Goal: Information Seeking & Learning: Find specific fact

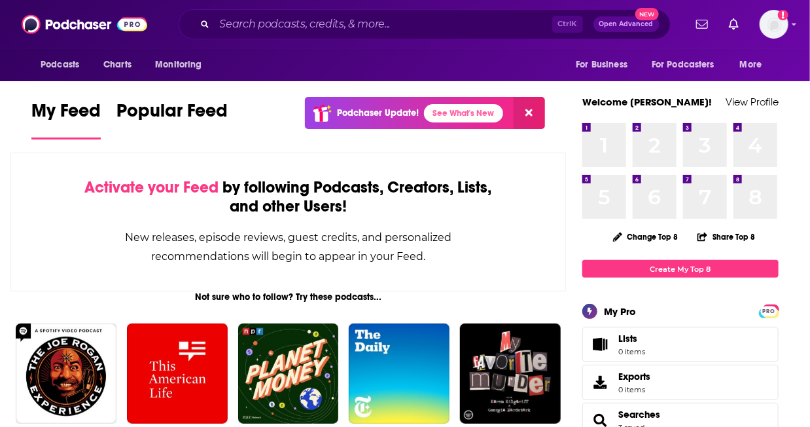
click at [487, 9] on div "Ctrl K Open Advanced New" at bounding box center [425, 24] width 492 height 30
click at [457, 46] on div "Podcasts Charts Monitoring Ctrl K Open Advanced New For Business For Podcasters…" at bounding box center [405, 24] width 810 height 48
click at [433, 36] on div "Ctrl K Open Advanced New" at bounding box center [425, 24] width 492 height 30
click at [416, 30] on input "Search podcasts, credits, & more..." at bounding box center [384, 24] width 338 height 21
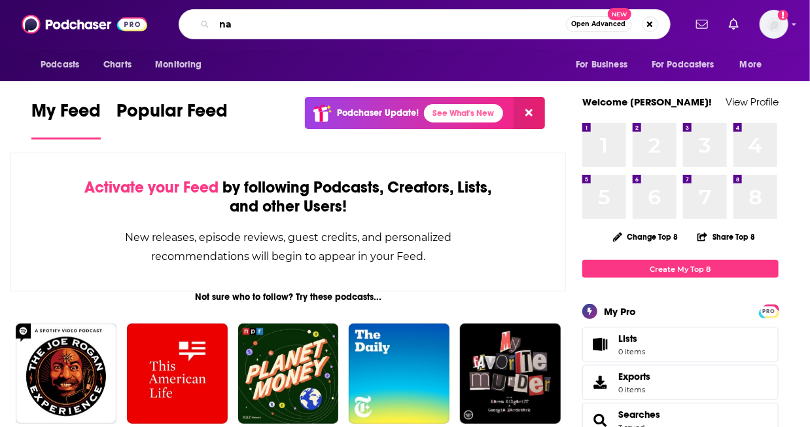
type input "n"
type input "[PERSON_NAME]"
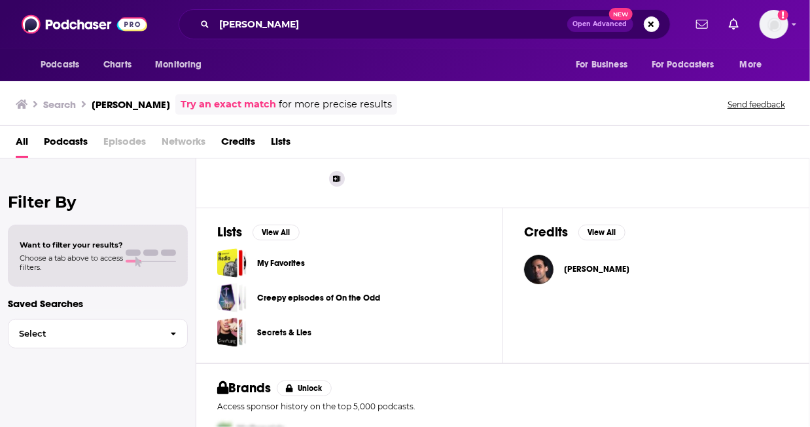
scroll to position [133, 0]
click at [595, 266] on span "[PERSON_NAME]" at bounding box center [596, 269] width 65 height 10
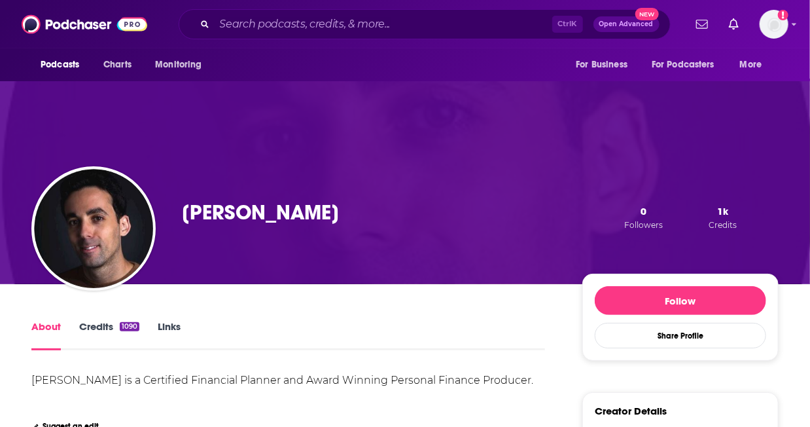
click at [170, 328] on link "Links" at bounding box center [169, 335] width 23 height 30
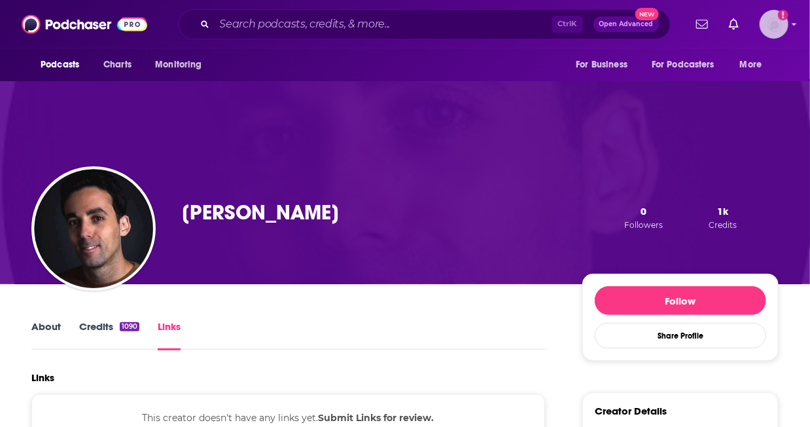
click at [781, 14] on icon "Add a profile image" at bounding box center [783, 15] width 10 height 10
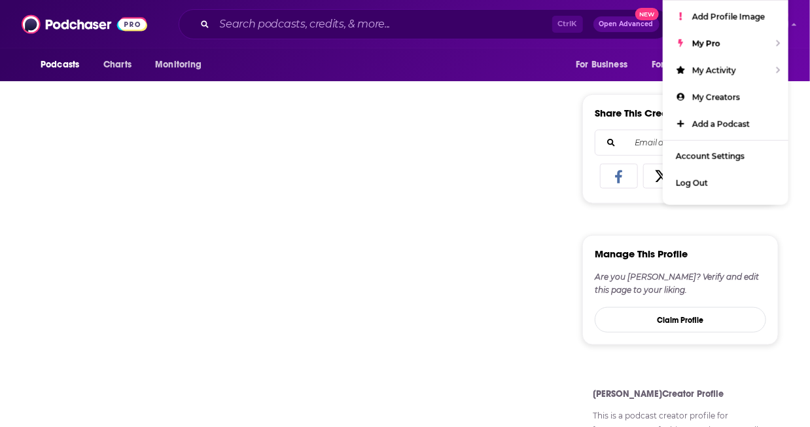
scroll to position [489, 0]
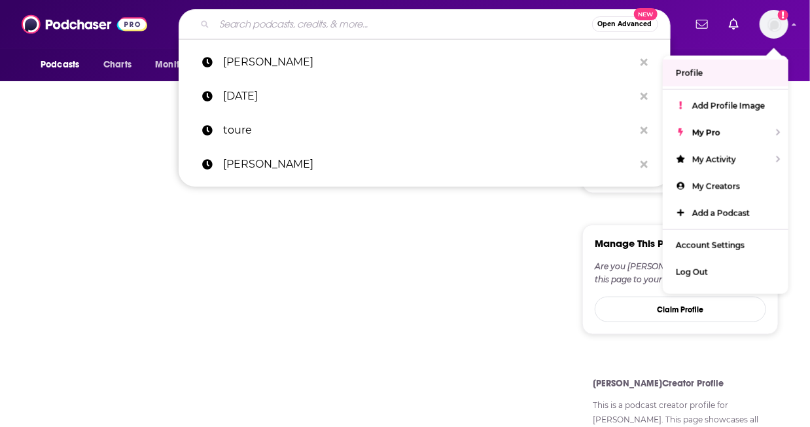
click at [316, 24] on input "Search podcasts, credits, & more..." at bounding box center [403, 24] width 377 height 21
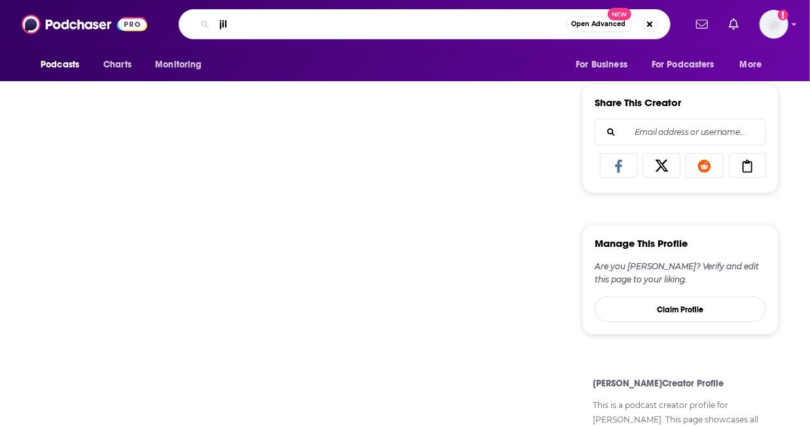
type input "[PERSON_NAME]"
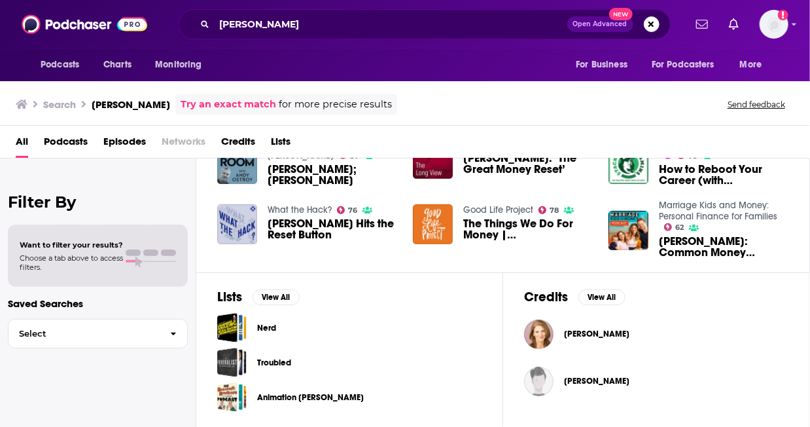
scroll to position [332, 0]
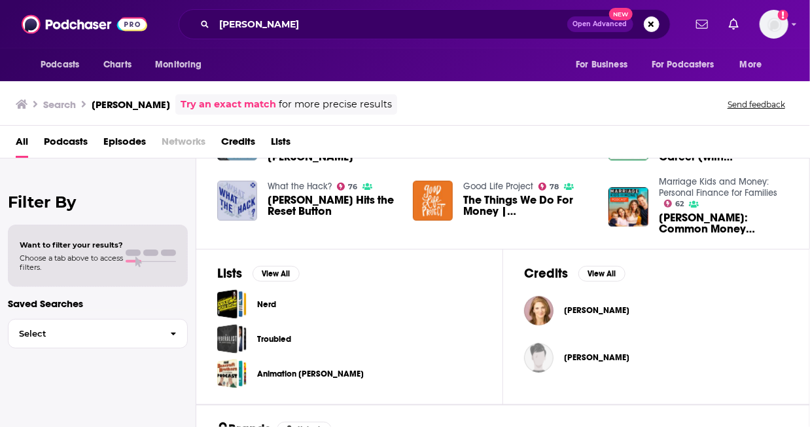
click at [596, 311] on span "[PERSON_NAME]" at bounding box center [596, 310] width 65 height 10
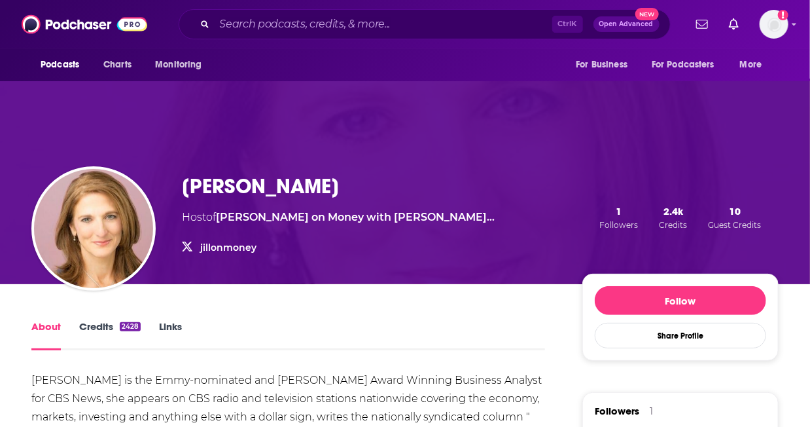
click at [211, 244] on link "jillonmoney" at bounding box center [228, 247] width 56 height 12
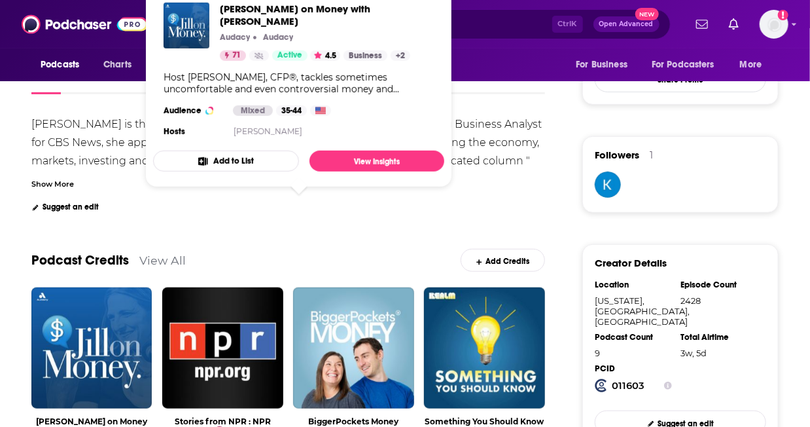
scroll to position [262, 0]
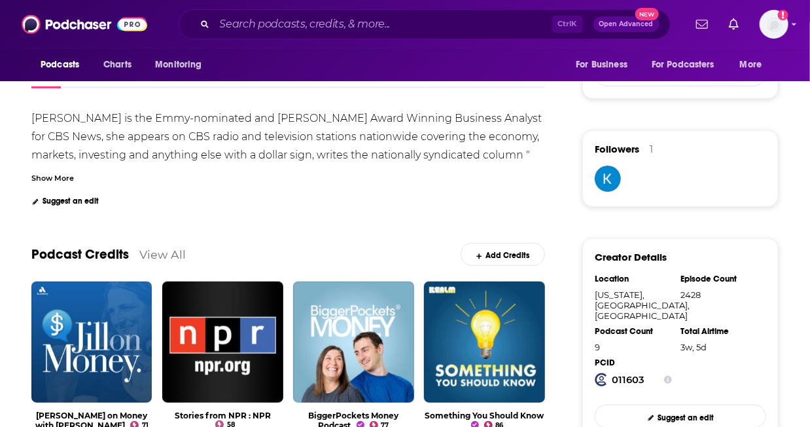
click at [54, 171] on div "Show More" at bounding box center [52, 177] width 43 height 12
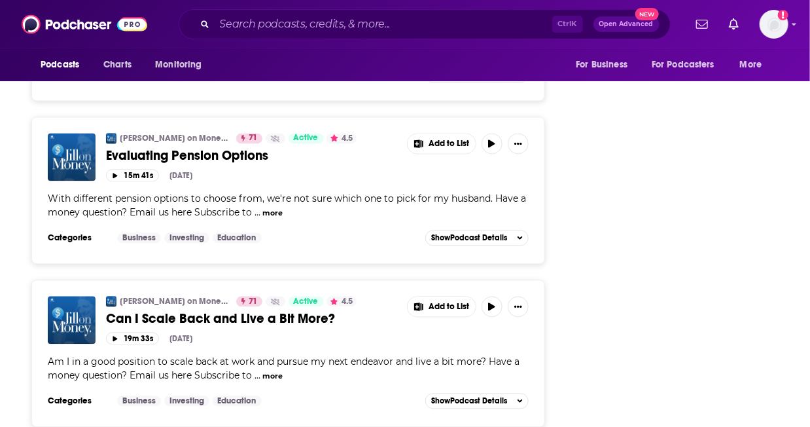
scroll to position [1109, 0]
